Goal: Navigation & Orientation: Find specific page/section

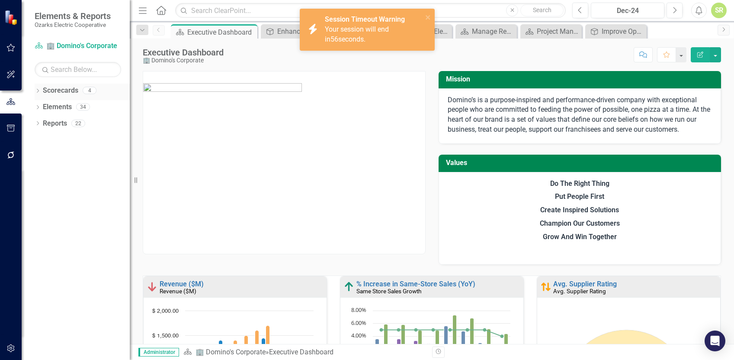
click at [54, 87] on link "Scorecards" at bounding box center [60, 91] width 35 height 10
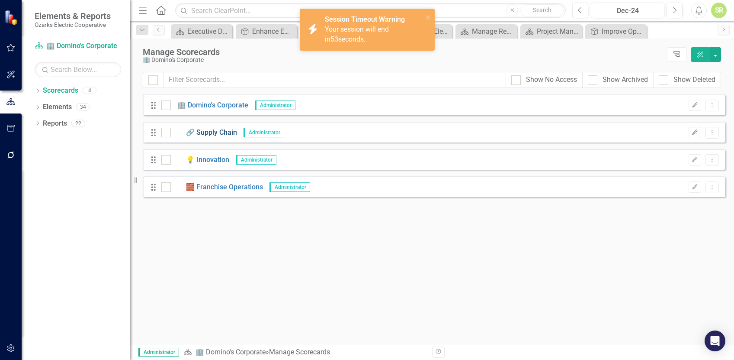
click at [211, 131] on link "🔗 Supply Chain" at bounding box center [204, 133] width 66 height 10
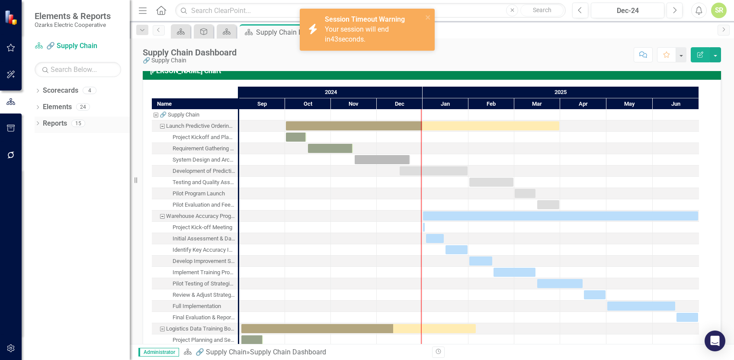
click at [56, 123] on link "Reports" at bounding box center [55, 124] width 24 height 10
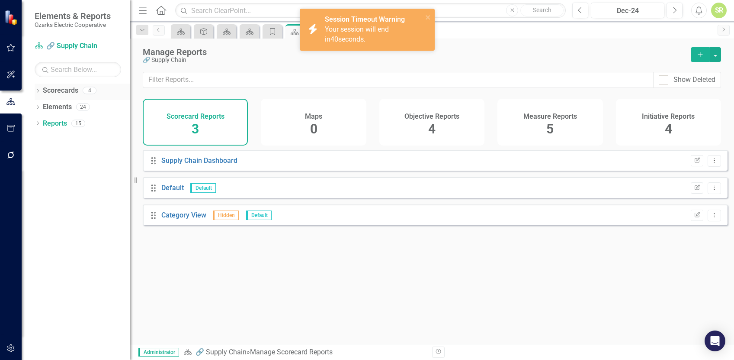
click at [59, 88] on link "Scorecards" at bounding box center [60, 91] width 35 height 10
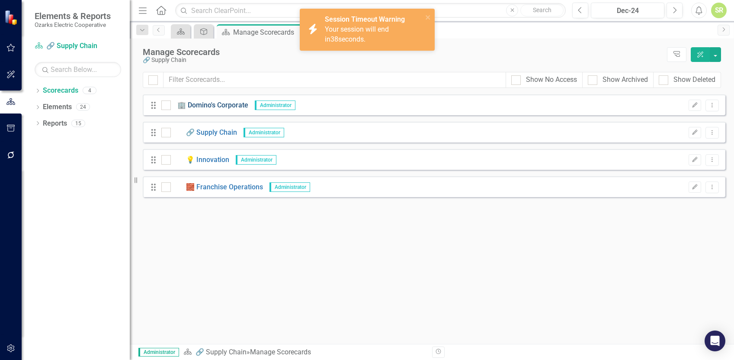
click at [208, 103] on link "🏢 Domino's Corporate" at bounding box center [209, 105] width 77 height 10
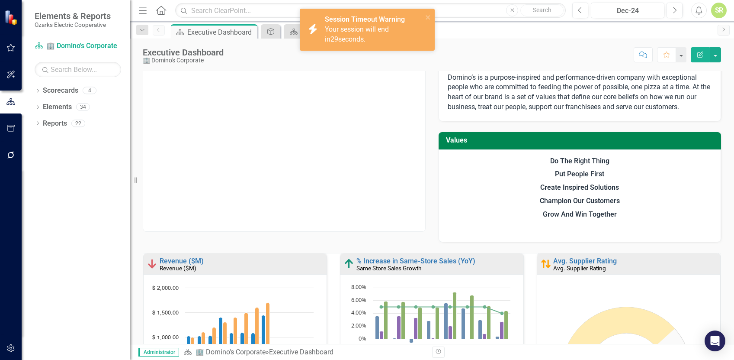
scroll to position [11, 0]
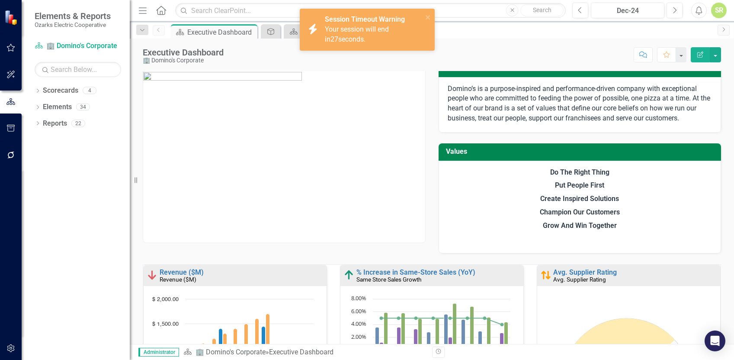
click at [382, 25] on span "Your session will end in 27 seconds." at bounding box center [357, 34] width 64 height 18
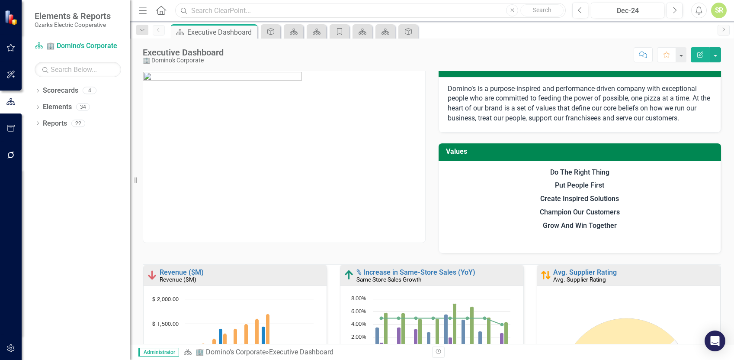
click at [448, 16] on input "text" at bounding box center [370, 10] width 391 height 15
click at [288, 29] on div "Scorecard" at bounding box center [292, 31] width 12 height 11
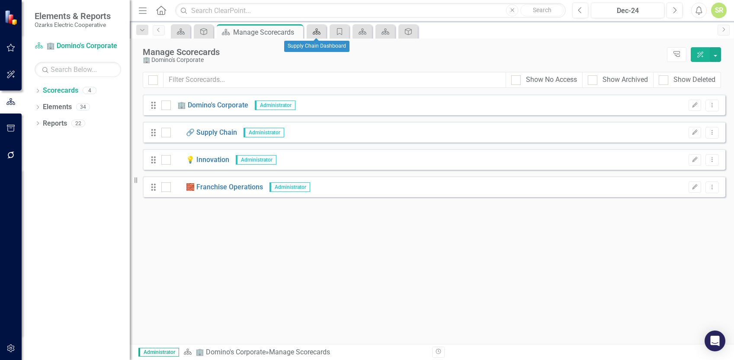
click at [314, 30] on icon "Scorecard" at bounding box center [316, 31] width 9 height 7
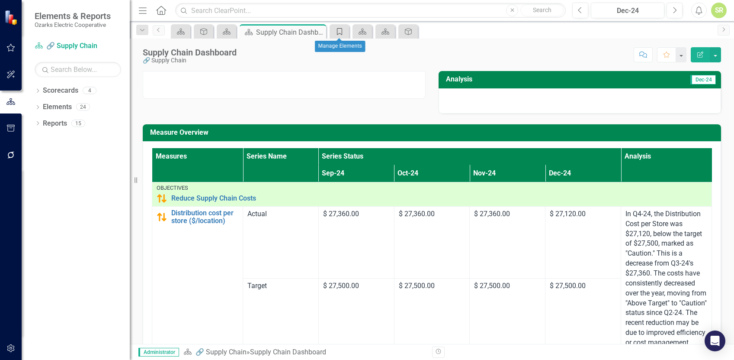
click at [341, 29] on icon "Category" at bounding box center [339, 31] width 9 height 7
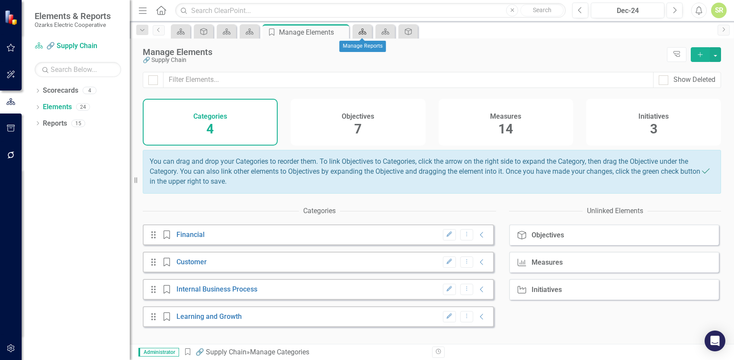
click at [360, 28] on icon "Scorecard" at bounding box center [362, 31] width 9 height 7
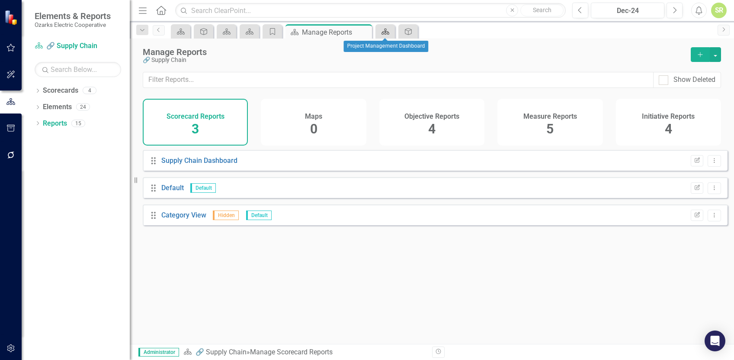
click at [380, 29] on div "Scorecard" at bounding box center [384, 31] width 12 height 11
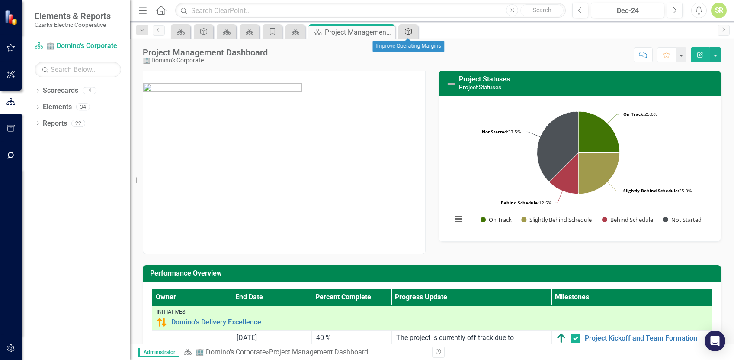
click at [412, 33] on icon "Objective" at bounding box center [408, 31] width 9 height 7
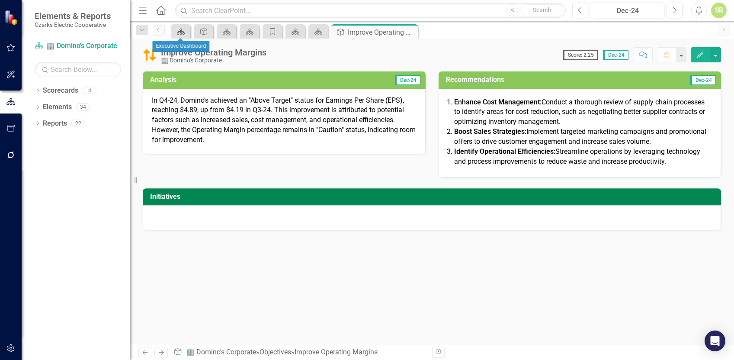
click at [178, 32] on icon "Scorecard" at bounding box center [181, 31] width 9 height 7
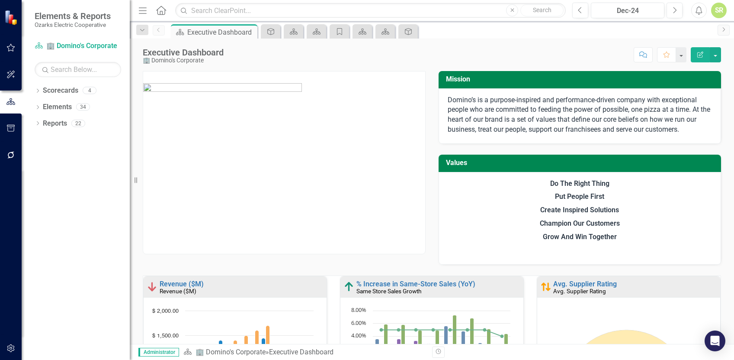
click at [160, 11] on icon at bounding box center [161, 10] width 10 height 9
